Goal: Find contact information: Find contact information

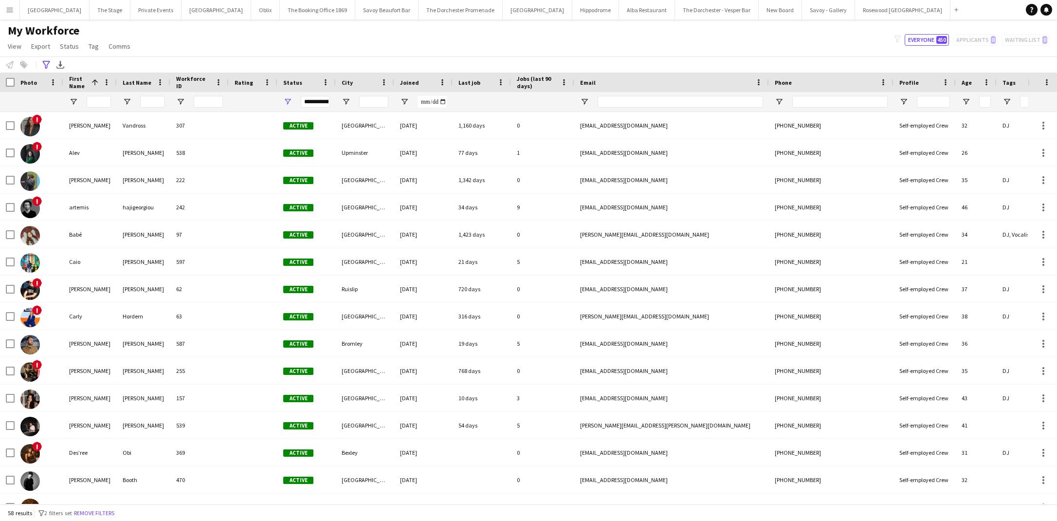
scroll to position [175, 0]
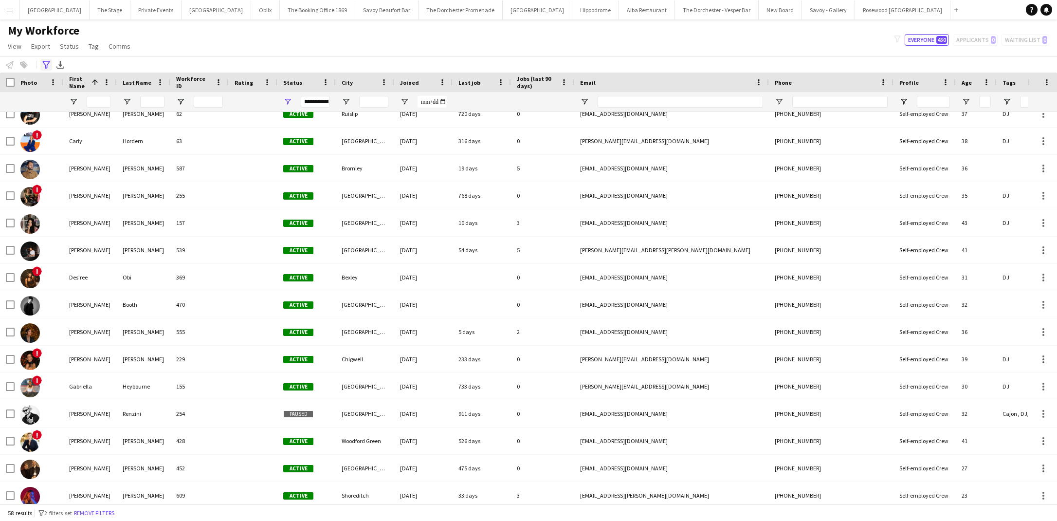
click at [45, 66] on icon at bounding box center [45, 65] width 7 height 8
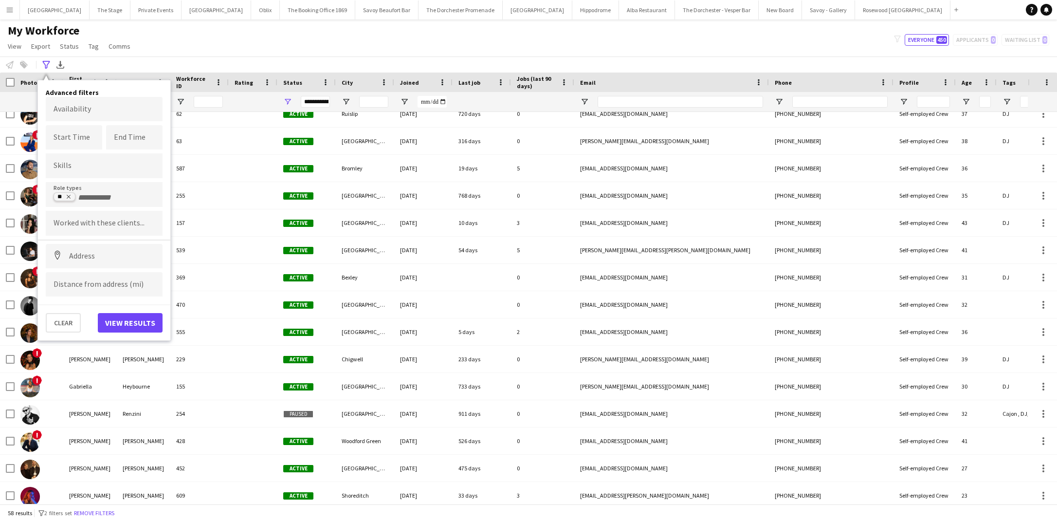
click at [72, 195] on tag-ripple at bounding box center [64, 198] width 21 height 8
click at [139, 319] on button "View results" at bounding box center [130, 322] width 65 height 19
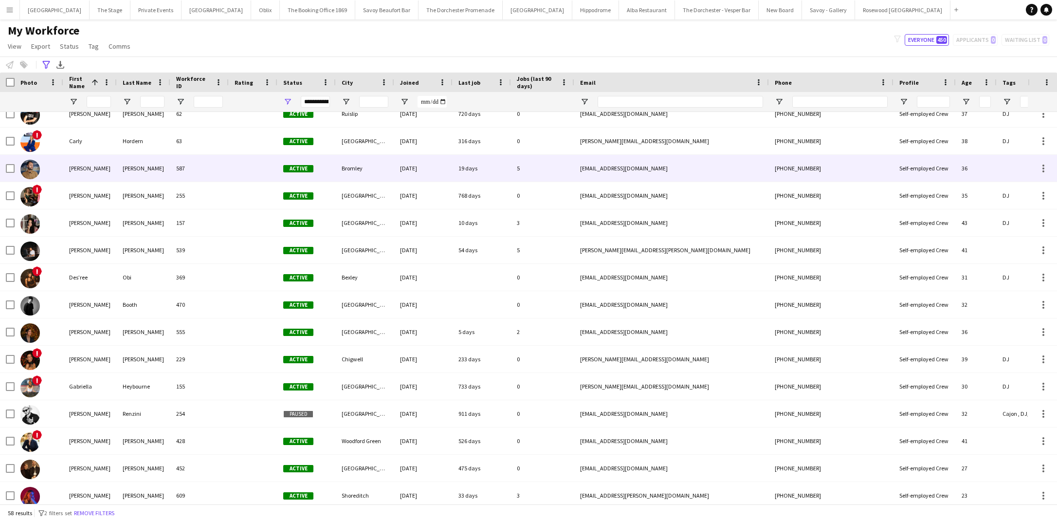
click at [118, 167] on div "[PERSON_NAME]" at bounding box center [144, 168] width 54 height 27
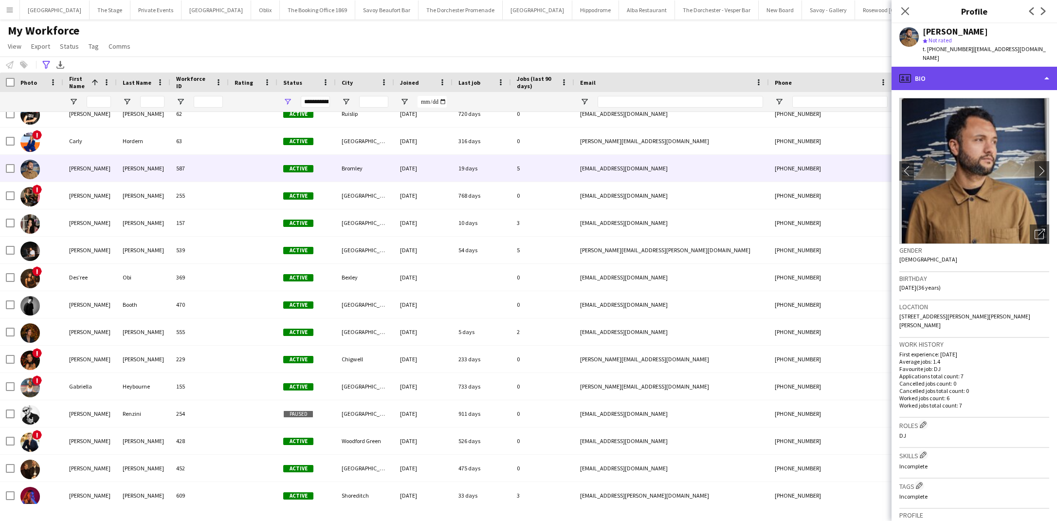
click at [958, 75] on div "profile Bio" at bounding box center [975, 78] width 166 height 23
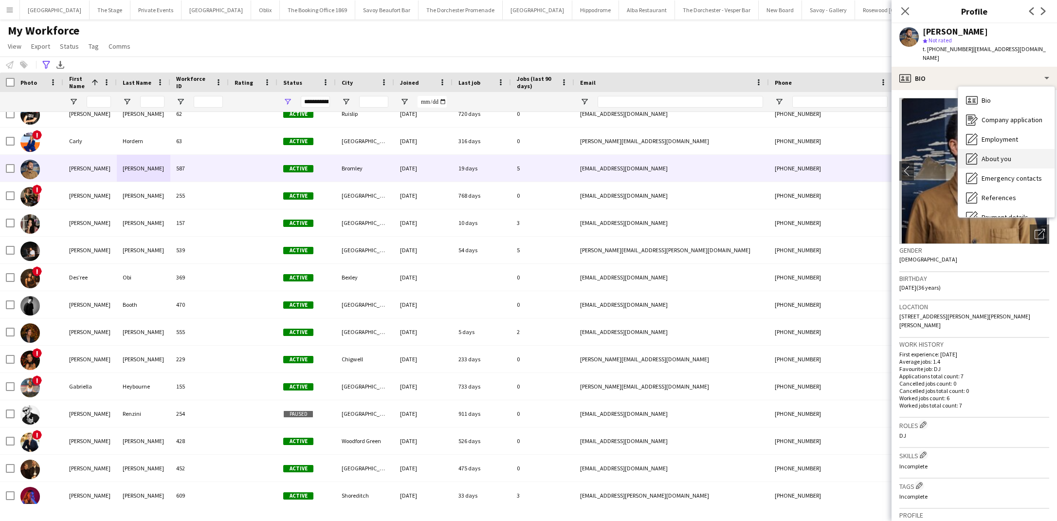
click at [975, 153] on icon "About you" at bounding box center [972, 159] width 12 height 12
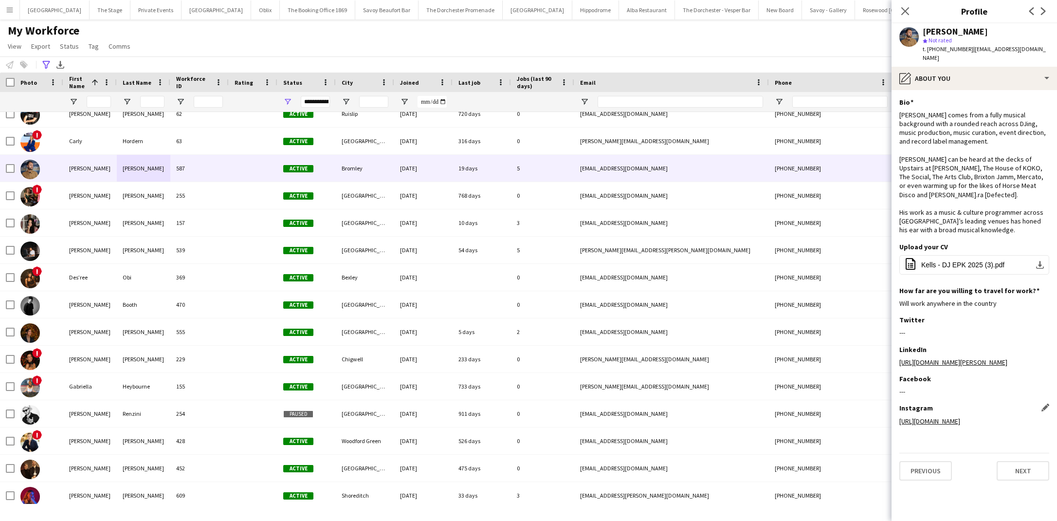
click at [927, 424] on link "[URL][DOMAIN_NAME]" at bounding box center [930, 421] width 61 height 9
drag, startPoint x: 984, startPoint y: 37, endPoint x: 923, endPoint y: 29, distance: 62.0
click at [923, 29] on div "[PERSON_NAME] [PERSON_NAME] Not rated t. [PHONE_NUMBER] | [EMAIL_ADDRESS][DOMAI…" at bounding box center [986, 45] width 127 height 36
click at [970, 48] on span "| [EMAIL_ADDRESS][DOMAIN_NAME]" at bounding box center [984, 53] width 123 height 16
drag, startPoint x: 988, startPoint y: 34, endPoint x: 925, endPoint y: 31, distance: 62.8
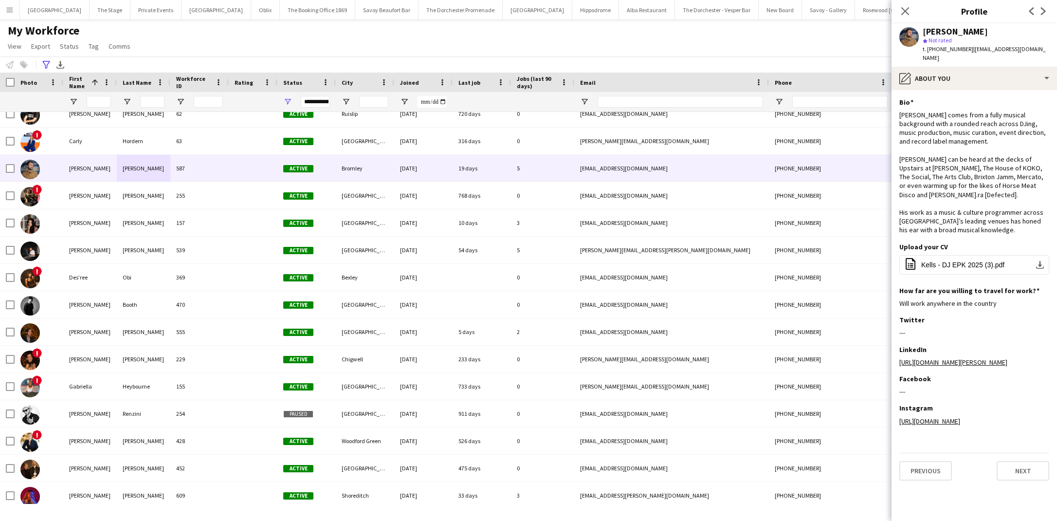
click at [924, 31] on div "[PERSON_NAME]" at bounding box center [986, 31] width 127 height 9
click at [982, 261] on span "Kells - DJ EPK 2025 (3).pdf" at bounding box center [963, 265] width 83 height 8
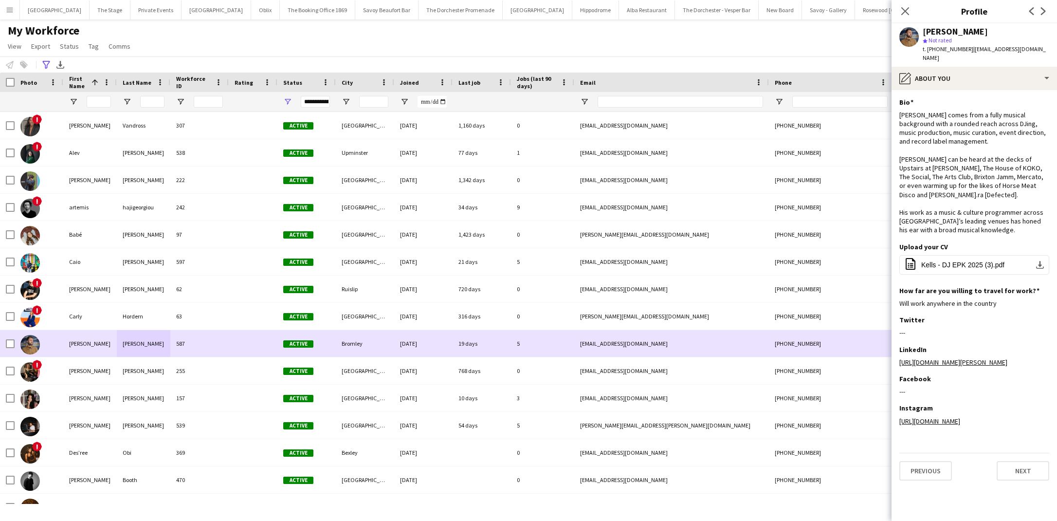
scroll to position [361, 0]
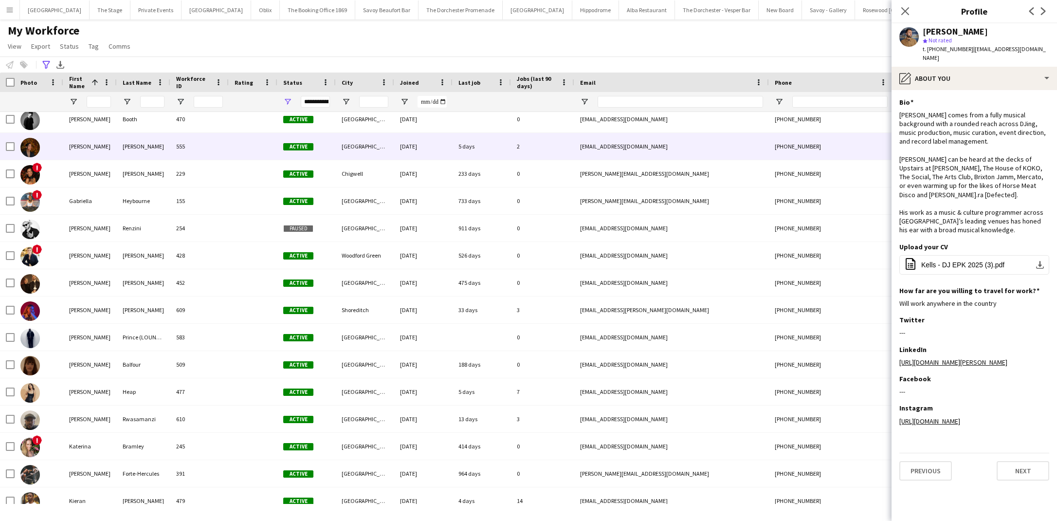
click at [167, 154] on div "[PERSON_NAME]" at bounding box center [144, 146] width 54 height 27
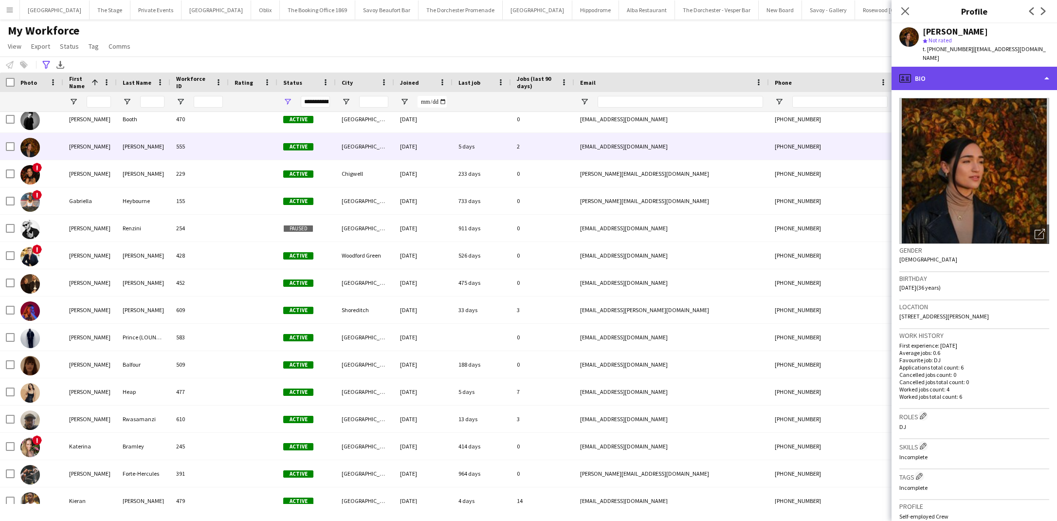
click at [965, 67] on div "profile Bio" at bounding box center [975, 78] width 166 height 23
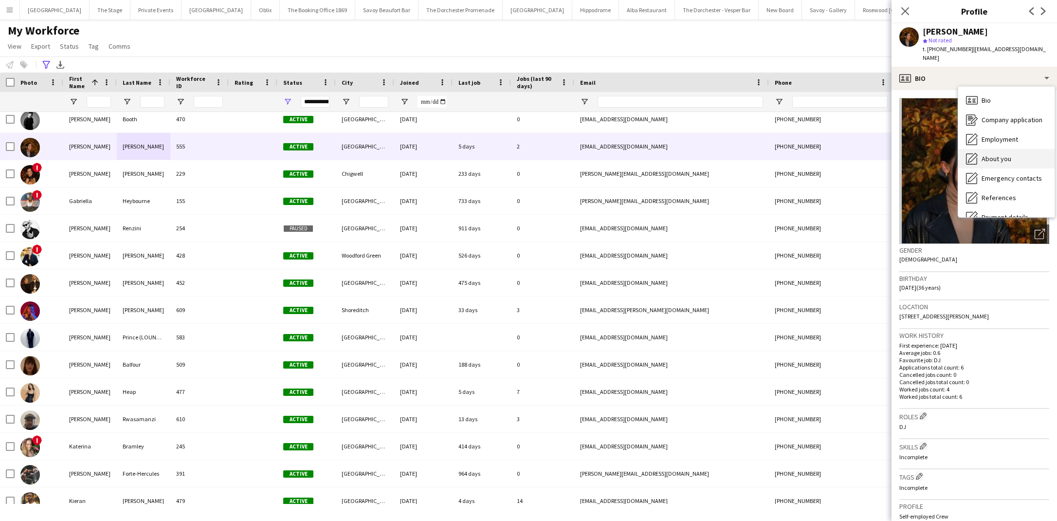
click at [985, 154] on span "About you" at bounding box center [997, 158] width 30 height 9
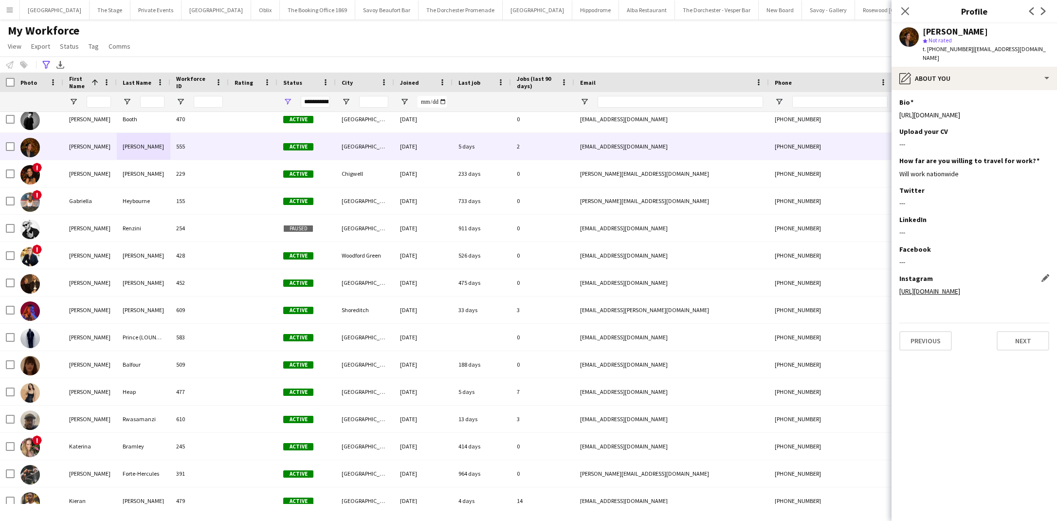
click at [937, 287] on link "[URL][DOMAIN_NAME]" at bounding box center [930, 291] width 61 height 9
